Goal: Information Seeking & Learning: Find specific page/section

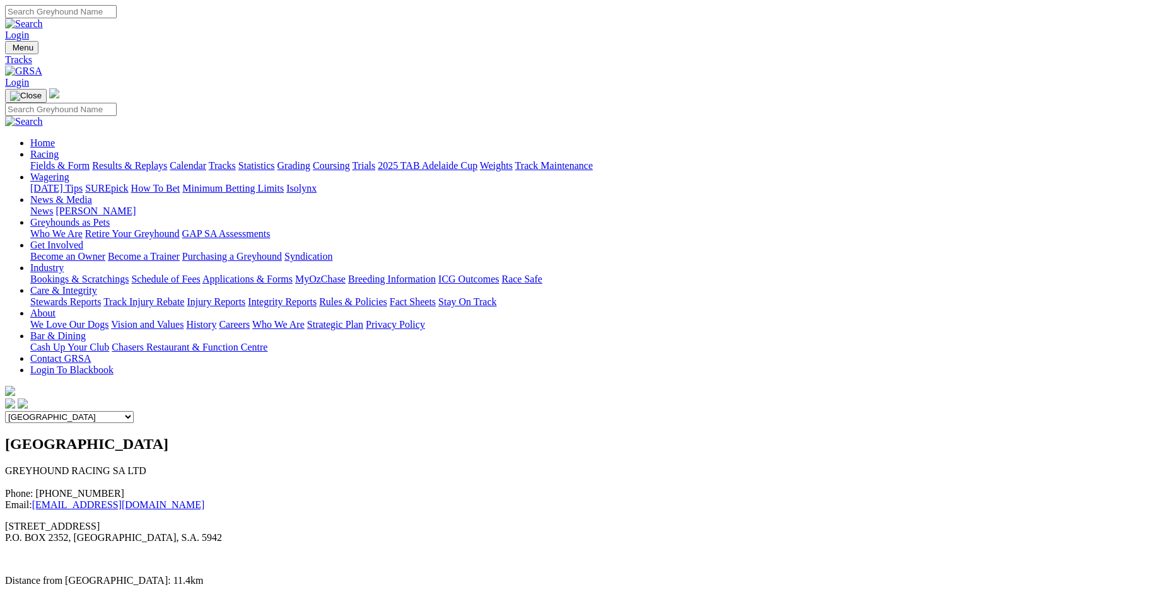
click at [59, 149] on link "Racing" at bounding box center [44, 154] width 28 height 11
click at [134, 411] on select "Angle Park Gawler Mount Gambier Murray Bridge Virginia GOTBA Coursing" at bounding box center [69, 417] width 129 height 12
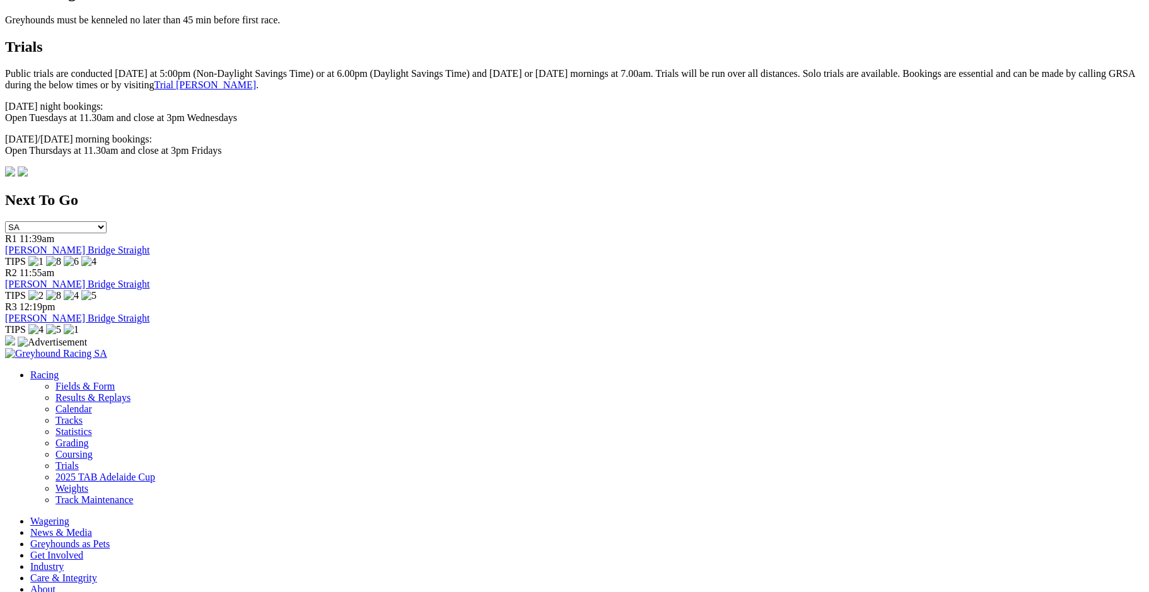
scroll to position [764, 0]
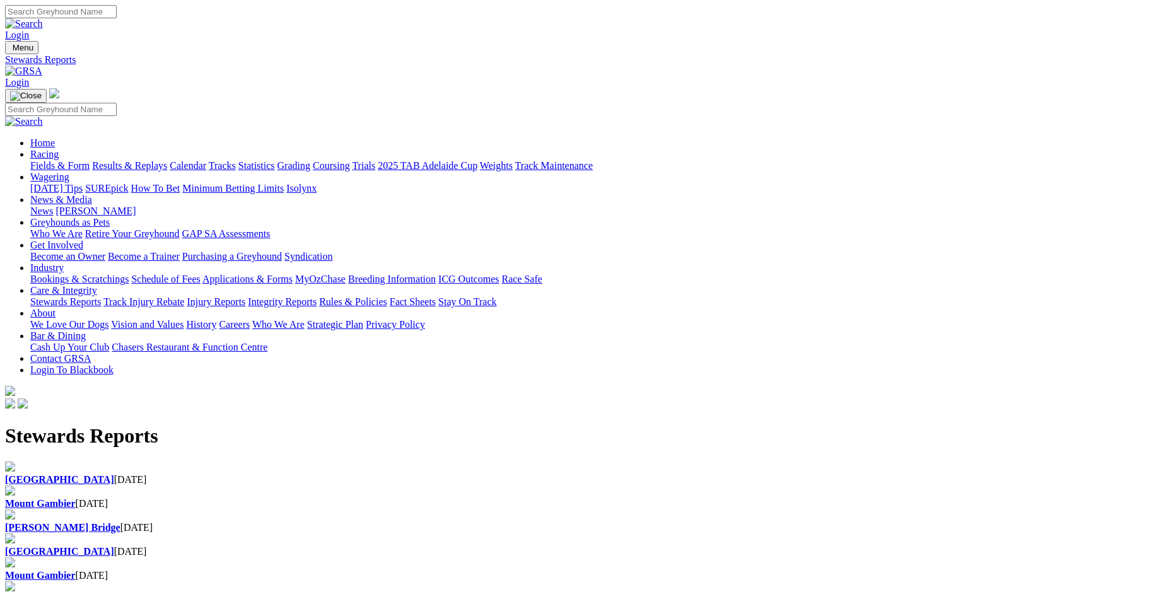
click at [114, 474] on b "[GEOGRAPHIC_DATA]" at bounding box center [59, 479] width 109 height 11
